Goal: Check status: Check status

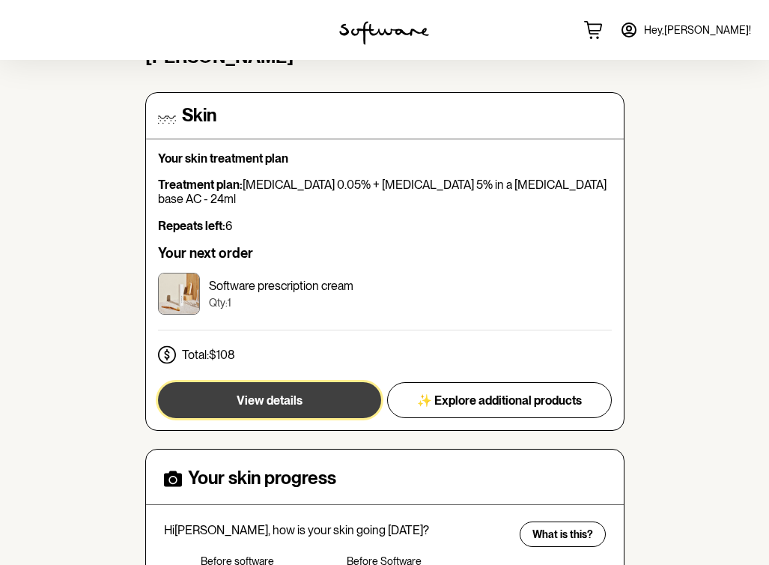
click at [283, 393] on span "View details" at bounding box center [270, 400] width 66 height 14
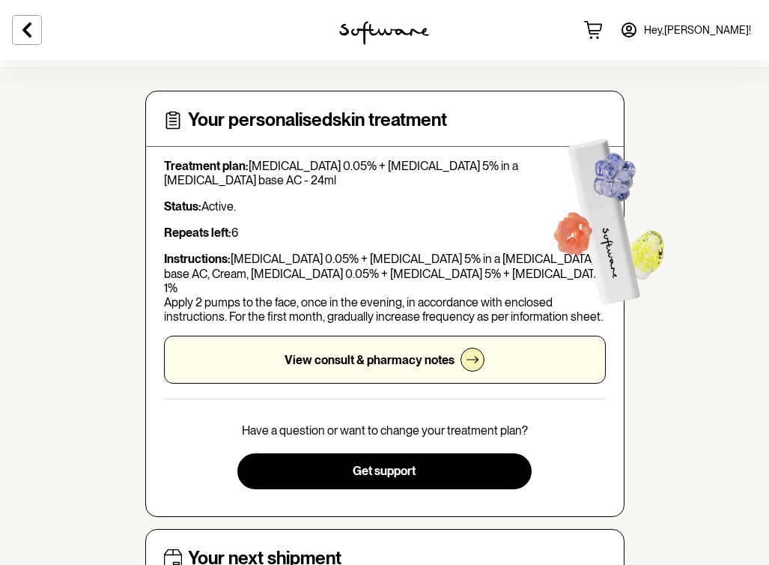
scroll to position [58, 0]
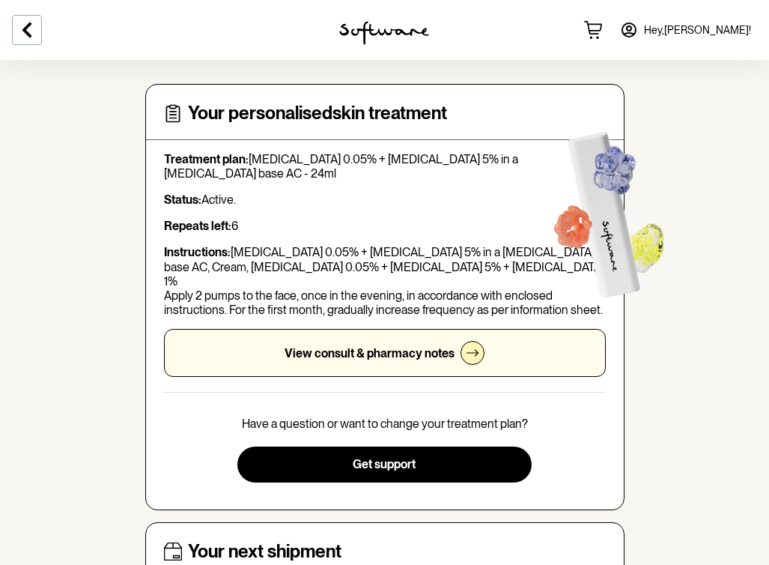
click at [470, 347] on icon at bounding box center [473, 353] width 12 height 12
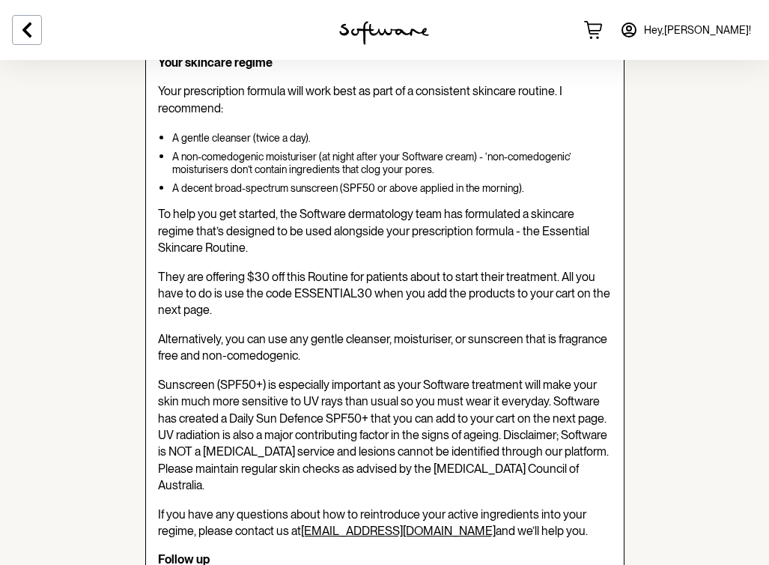
scroll to position [354, 0]
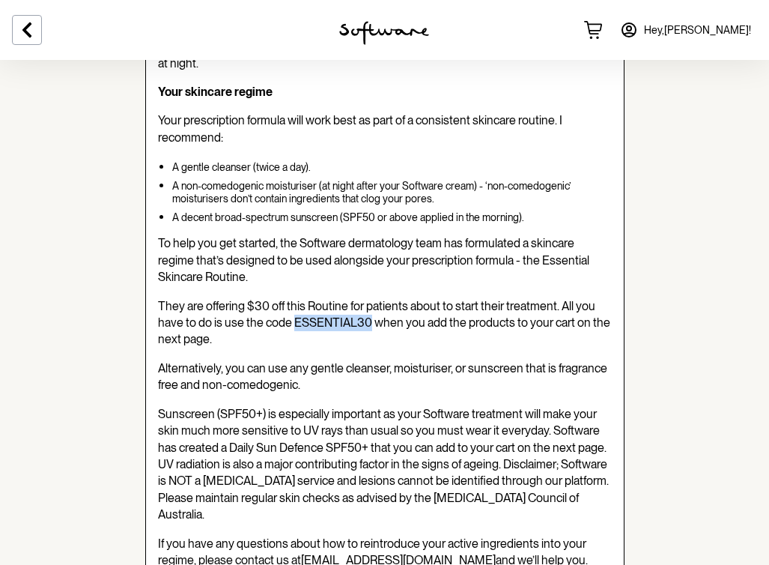
drag, startPoint x: 293, startPoint y: 288, endPoint x: 367, endPoint y: 292, distance: 74.2
click at [367, 299] on span "They are offering $30 off this Routine for patients about to start their treatm…" at bounding box center [384, 323] width 452 height 48
copy span "ESSENTIAL30"
click at [489, 318] on div "[PERSON_NAME] (Nurse Practitioner) Nurse Practitioner , NP View full profile Hi…" at bounding box center [384, 514] width 479 height 1386
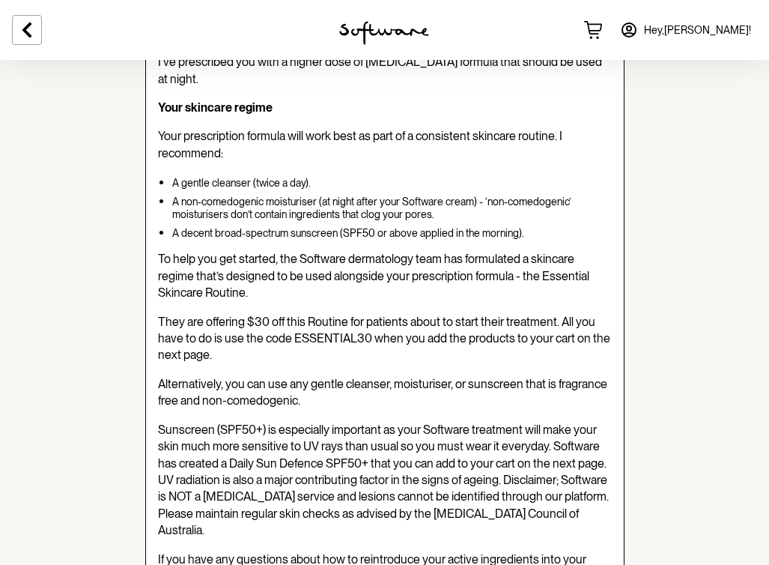
scroll to position [0, 0]
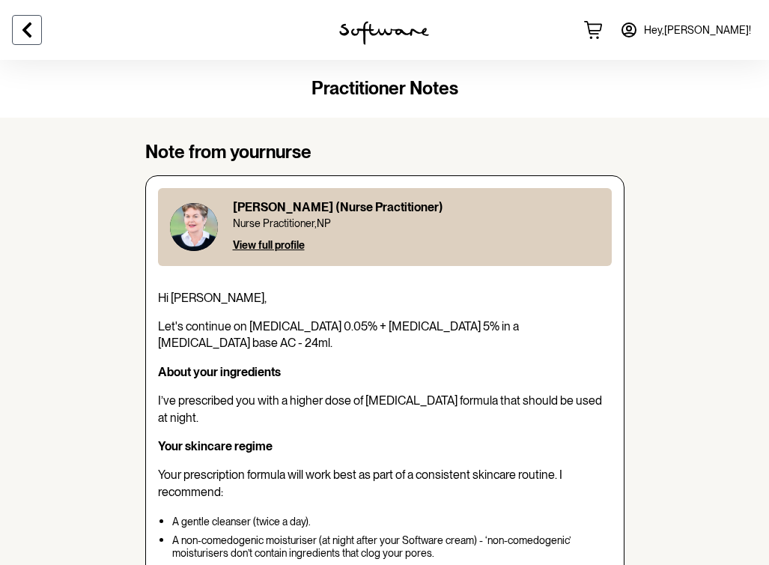
click at [33, 23] on icon at bounding box center [27, 30] width 18 height 18
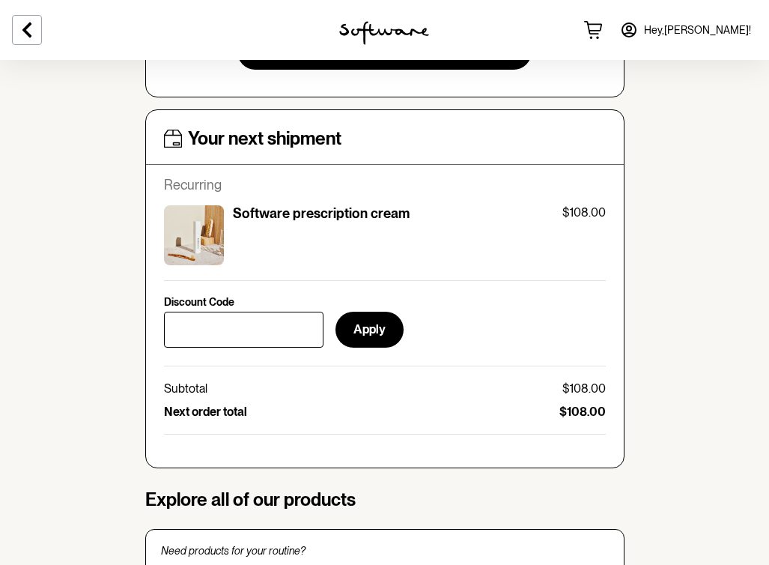
scroll to position [489, 0]
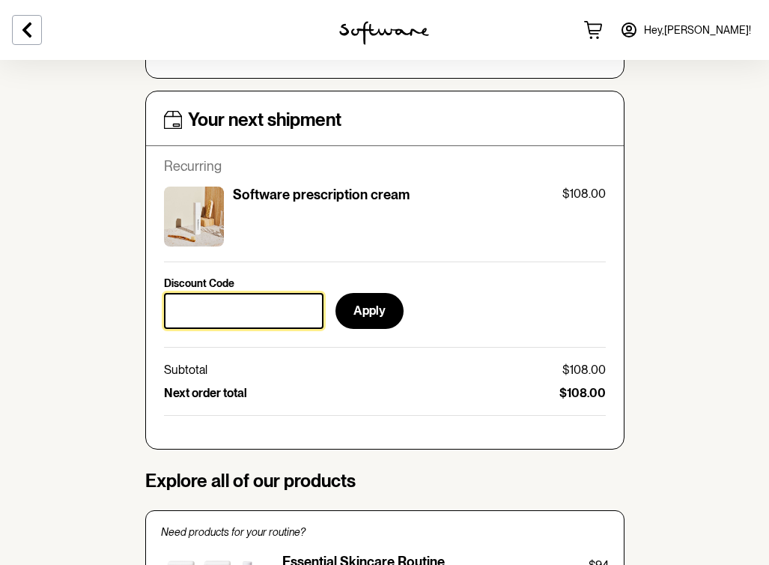
click at [267, 295] on input "Discount Code" at bounding box center [244, 311] width 160 height 36
paste input "ESSENTIAL30"
type input "ESSENTIAL30"
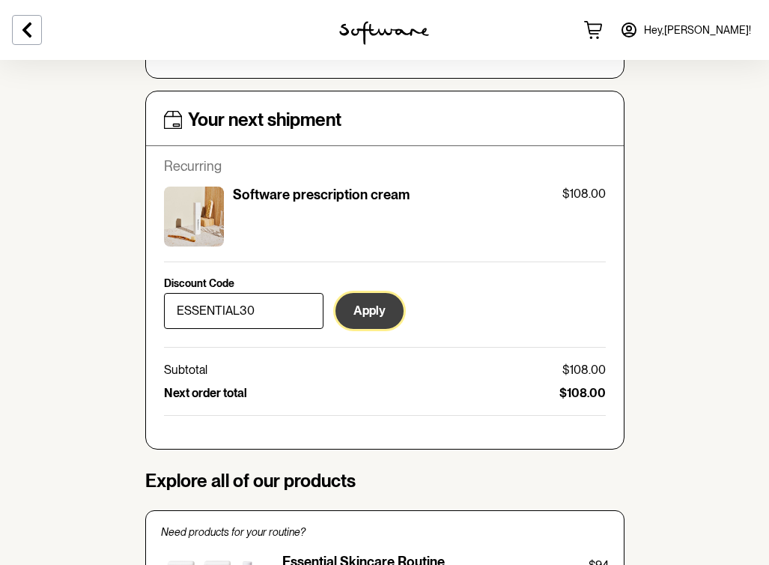
click at [359, 298] on button "Apply" at bounding box center [370, 311] width 68 height 36
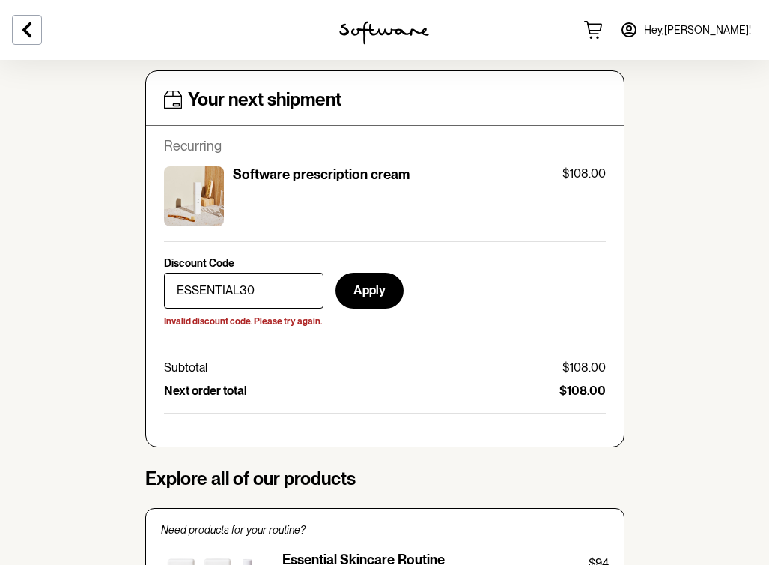
click at [590, 360] on p "$108.00" at bounding box center [583, 367] width 43 height 14
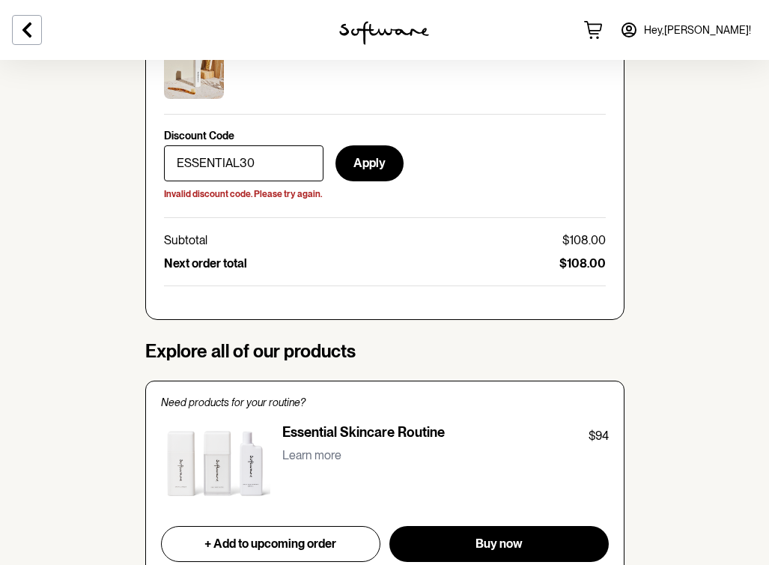
scroll to position [625, 0]
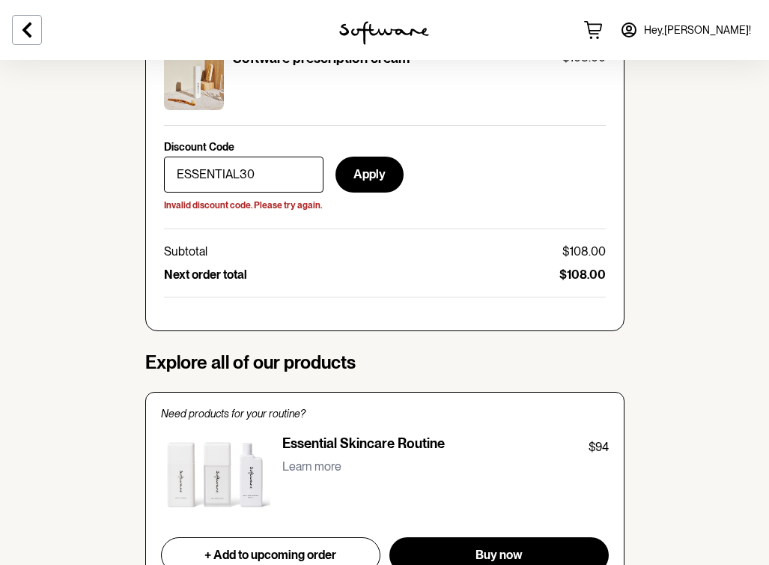
click at [485, 221] on div "Discount Code ESSENTIAL30 Apply Invalid discount code. Please try again. Subtot…" at bounding box center [385, 211] width 442 height 141
click at [20, 26] on icon at bounding box center [27, 30] width 18 height 18
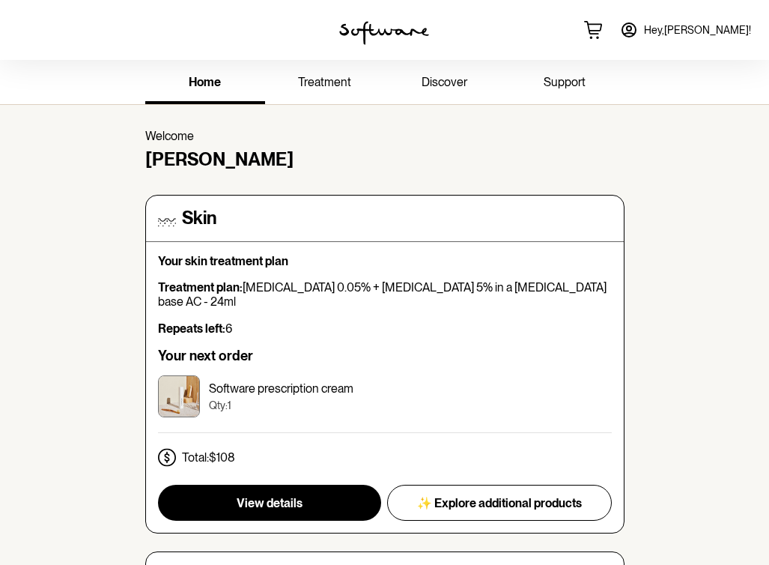
click at [351, 80] on link "treatment" at bounding box center [325, 83] width 120 height 41
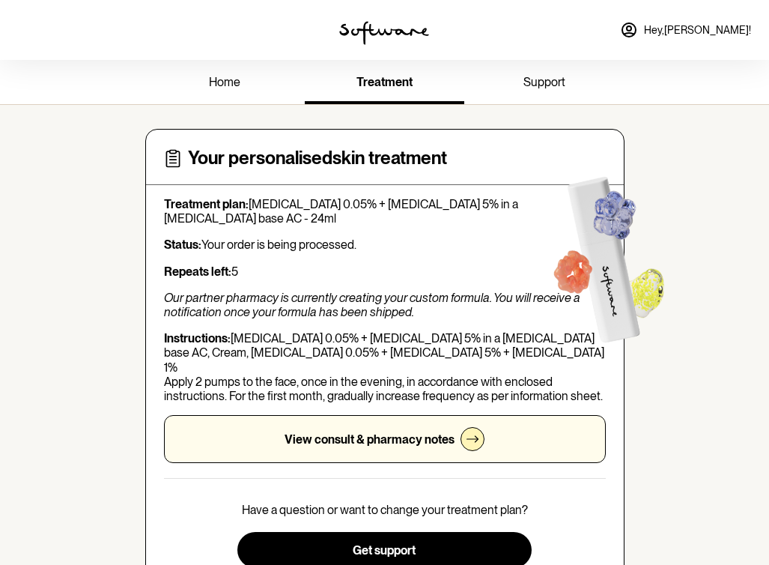
click at [546, 77] on span "support" at bounding box center [544, 82] width 42 height 14
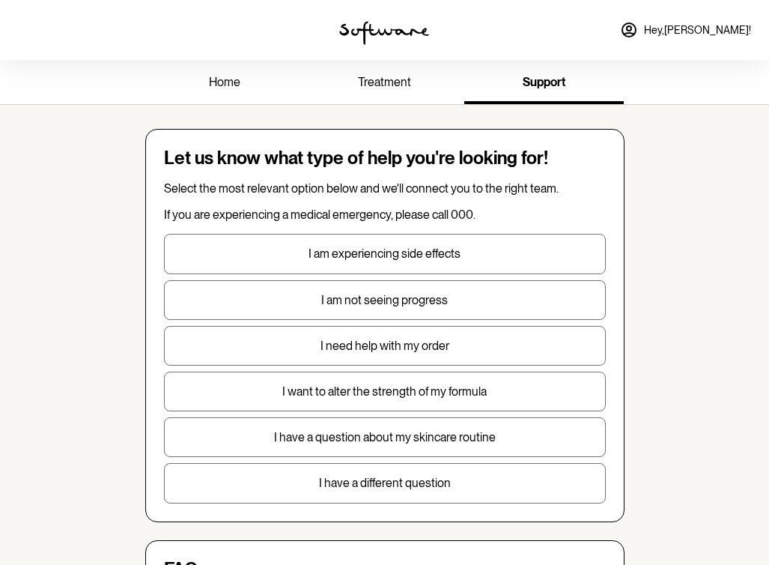
click at [654, 22] on link "Hey, [PERSON_NAME] !" at bounding box center [685, 30] width 149 height 36
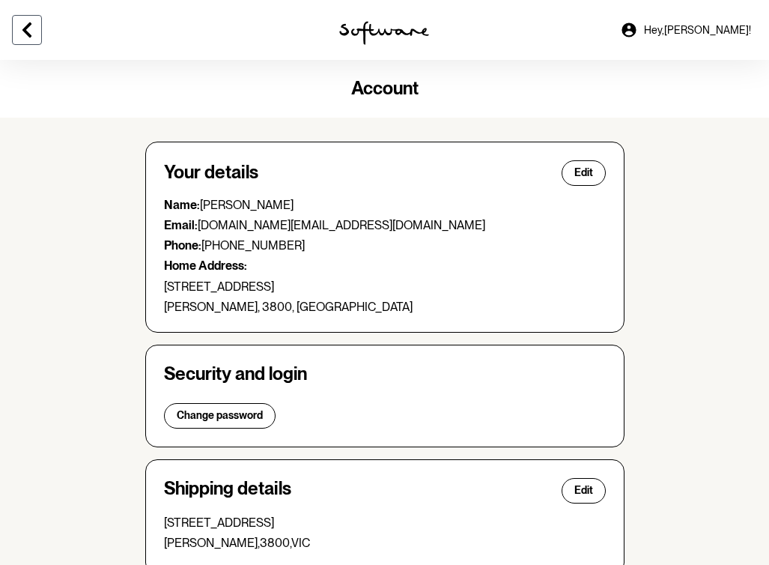
click at [33, 37] on icon at bounding box center [27, 30] width 18 height 18
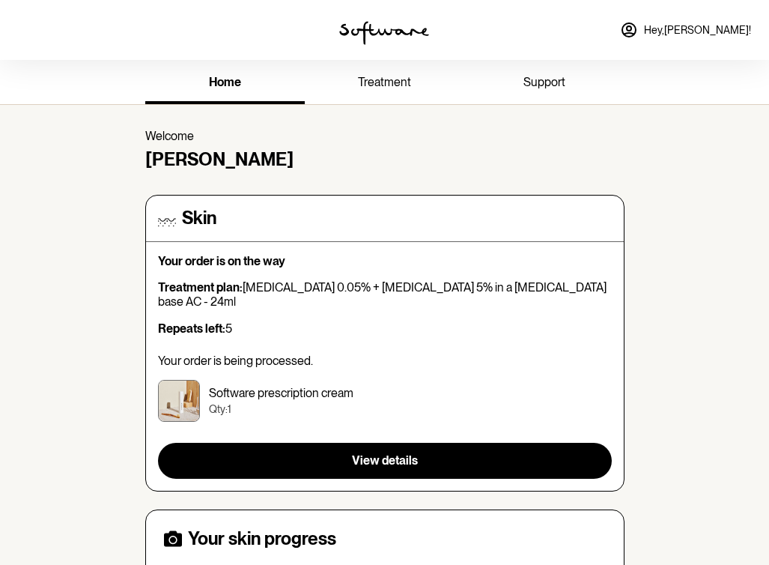
click at [388, 90] on link "treatment" at bounding box center [385, 83] width 160 height 41
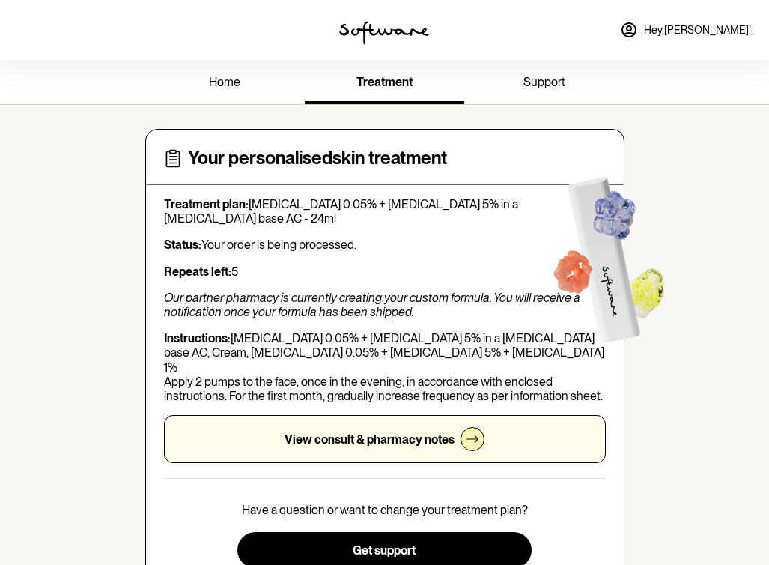
scroll to position [16, 0]
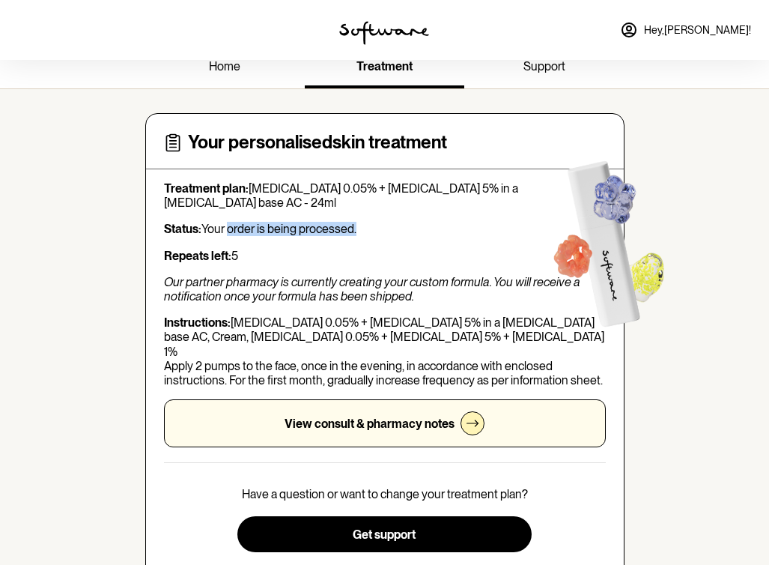
drag, startPoint x: 229, startPoint y: 232, endPoint x: 367, endPoint y: 234, distance: 137.8
click at [367, 234] on p "Status: Your order is being processed." at bounding box center [385, 229] width 442 height 14
click at [383, 241] on div "Treatment plan: [MEDICAL_DATA] 0.05% + [MEDICAL_DATA] 5% in a [MEDICAL_DATA] ba…" at bounding box center [385, 314] width 442 height 266
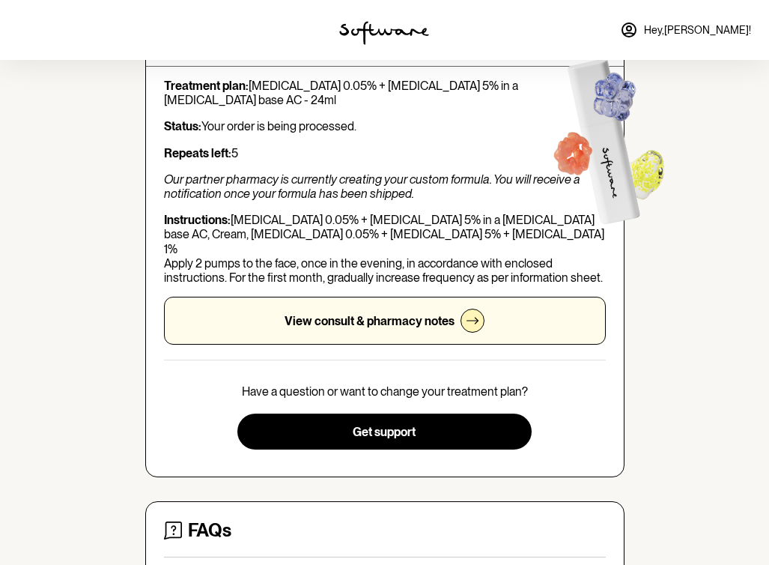
scroll to position [121, 0]
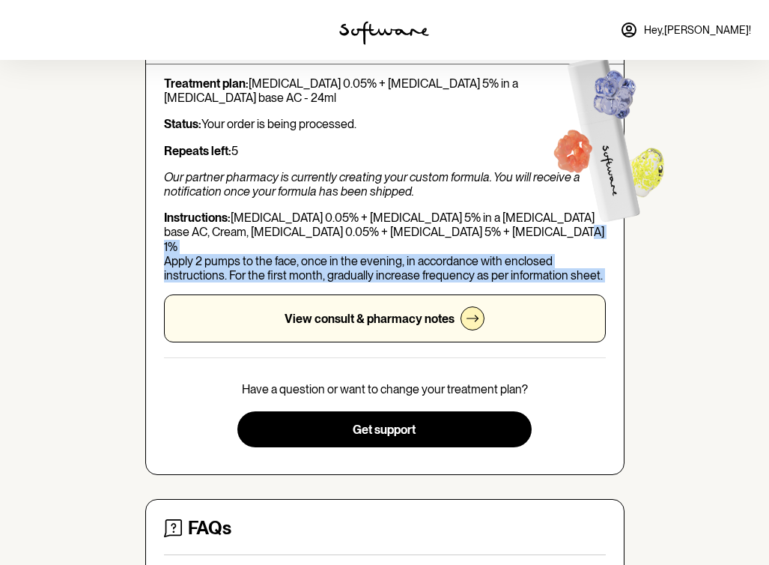
drag, startPoint x: 206, startPoint y: 246, endPoint x: 334, endPoint y: 277, distance: 131.7
click at [334, 277] on div "Treatment plan: [MEDICAL_DATA] 0.05% + [MEDICAL_DATA] 5% in a [MEDICAL_DATA] ba…" at bounding box center [385, 209] width 442 height 266
click at [405, 266] on p "Instructions: [MEDICAL_DATA] 0.05% + [MEDICAL_DATA] 5% in a [MEDICAL_DATA] base…" at bounding box center [385, 246] width 442 height 72
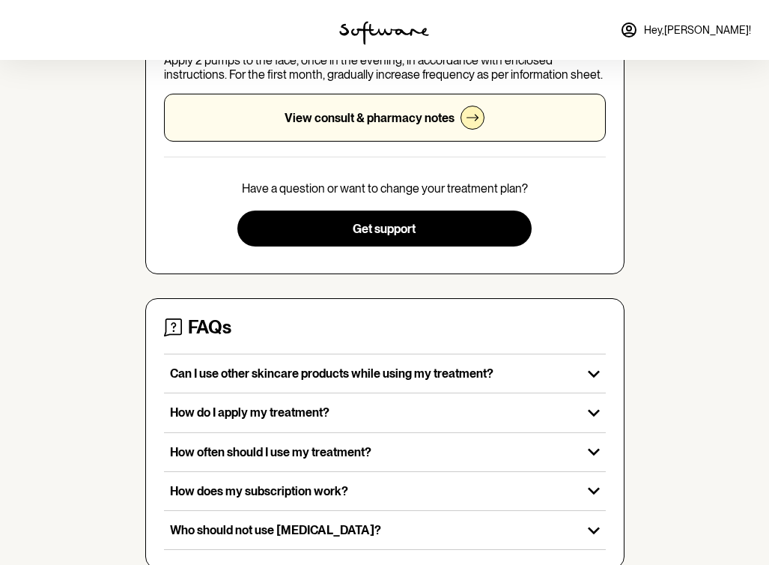
scroll to position [335, 0]
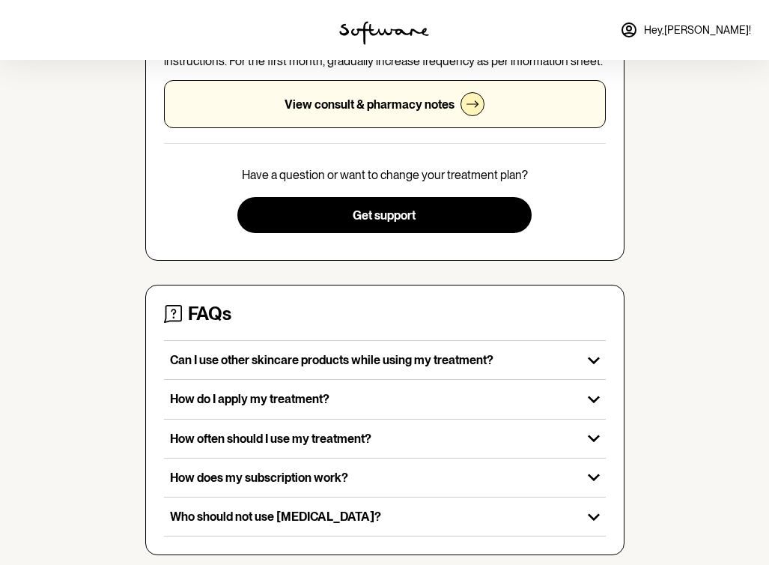
click at [464, 102] on div "View consult & pharmacy notes" at bounding box center [385, 104] width 442 height 48
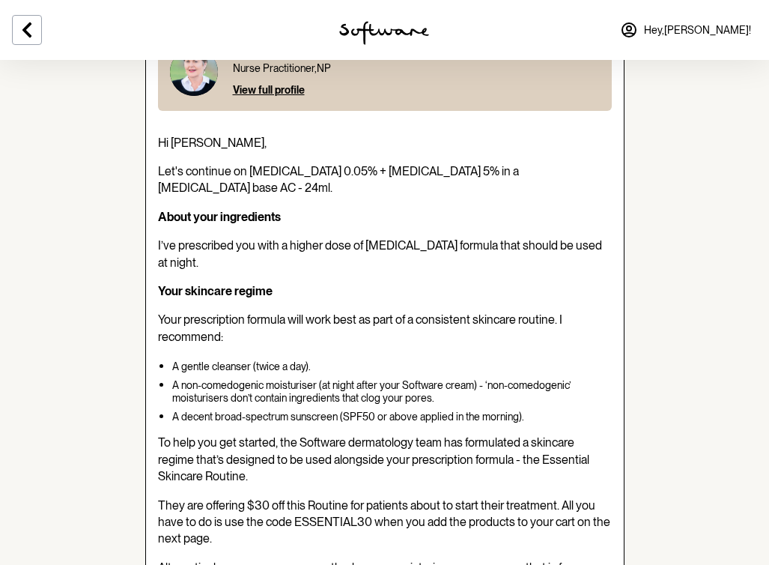
scroll to position [157, 0]
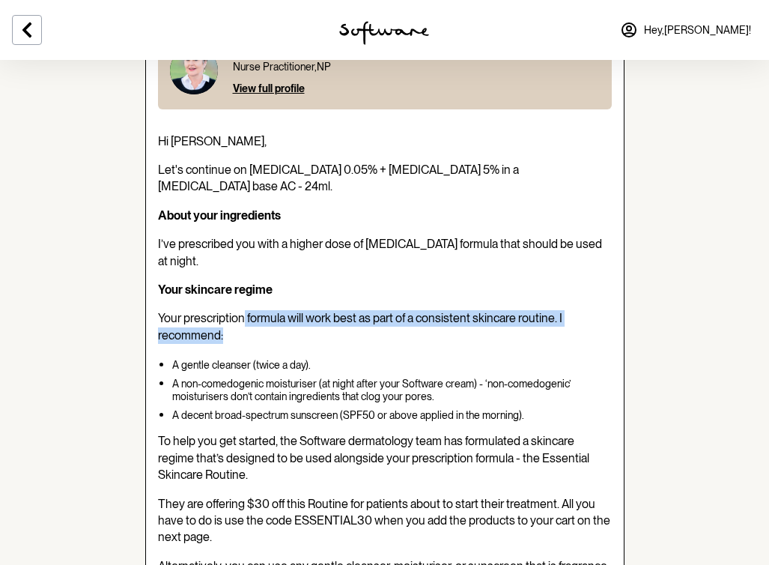
drag, startPoint x: 241, startPoint y: 285, endPoint x: 454, endPoint y: 302, distance: 213.4
click at [454, 310] on p "Your prescription formula will work best as part of a consistent skincare routi…" at bounding box center [385, 327] width 454 height 34
click at [463, 359] on p "A gentle cleanser (twice a day)." at bounding box center [392, 365] width 440 height 13
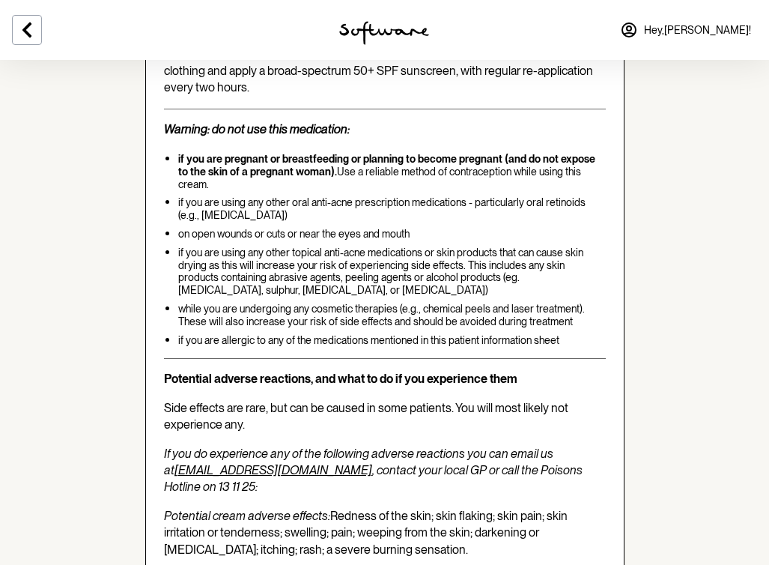
scroll to position [3026, 0]
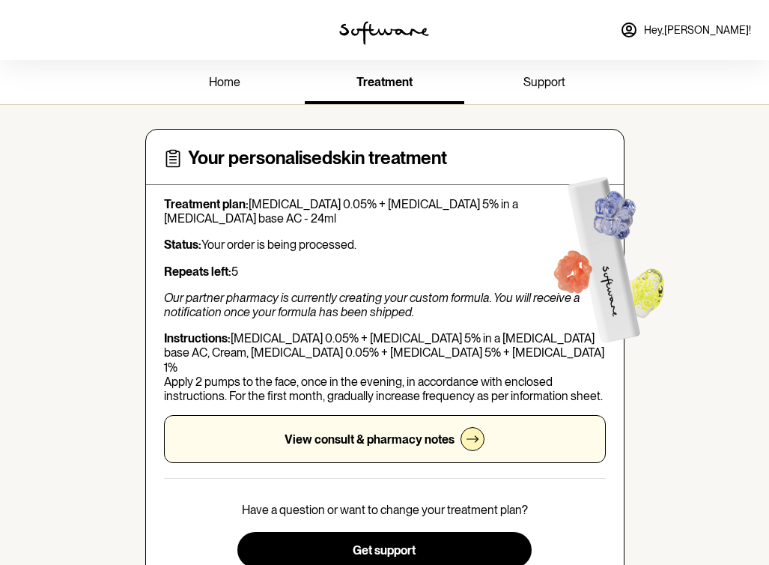
click at [225, 101] on link "home" at bounding box center [225, 83] width 160 height 41
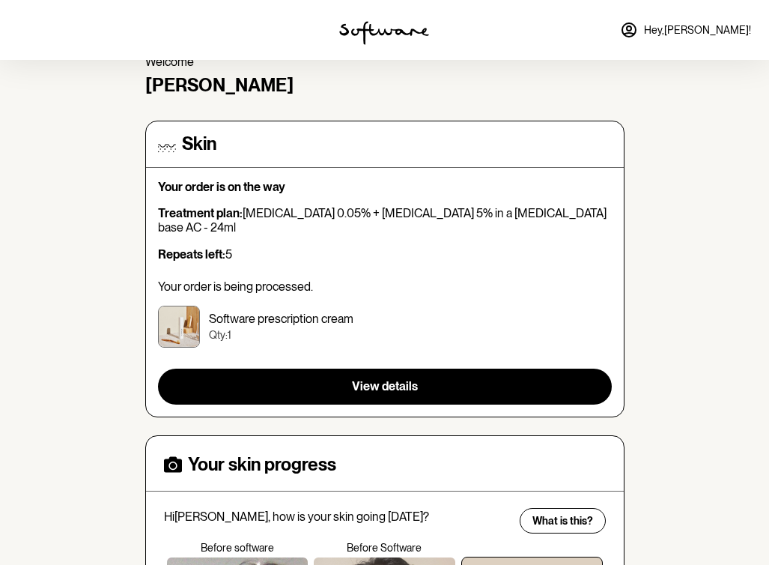
scroll to position [59, 0]
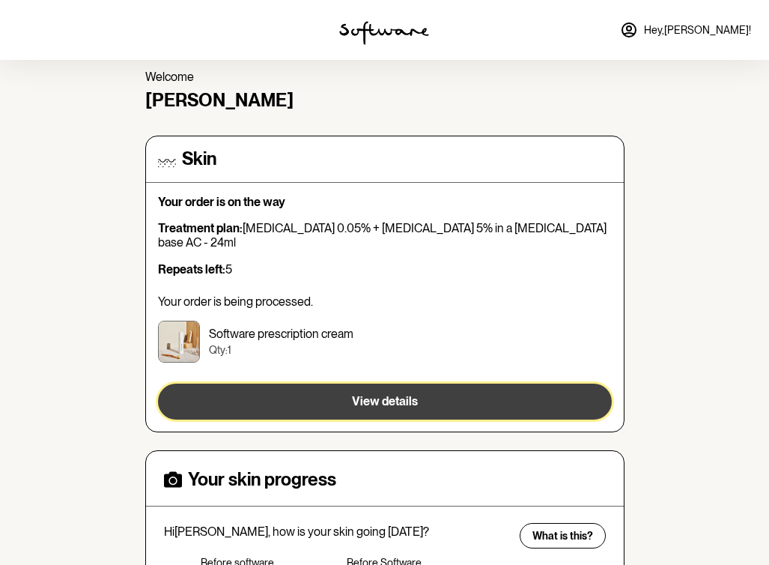
click at [483, 387] on button "View details" at bounding box center [385, 401] width 454 height 36
